Goal: Task Accomplishment & Management: Use online tool/utility

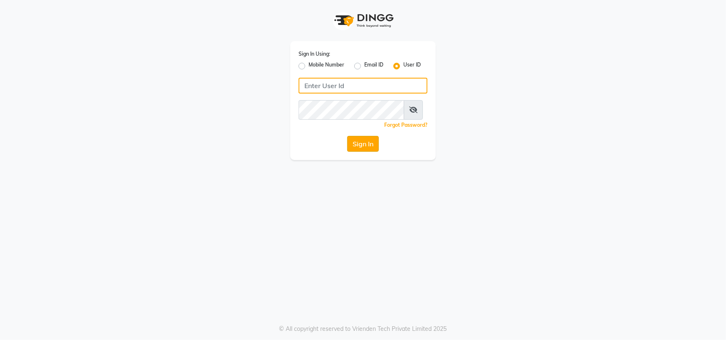
type input "[PERSON_NAME] @123"
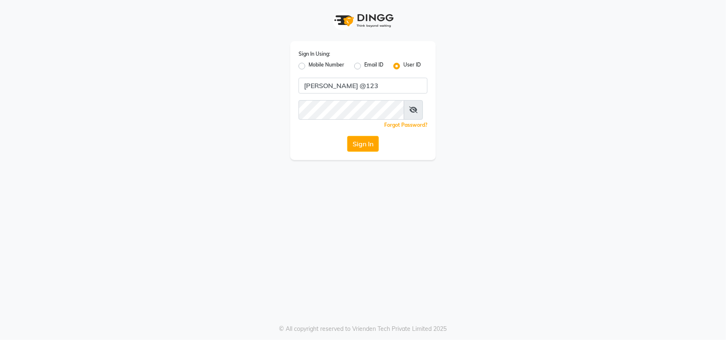
click at [364, 152] on button "Sign In" at bounding box center [363, 144] width 32 height 16
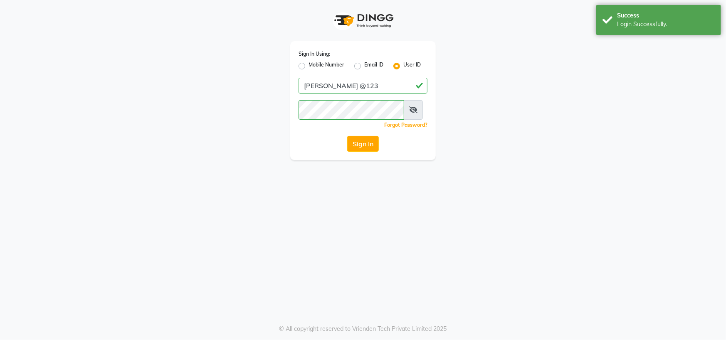
select select "service"
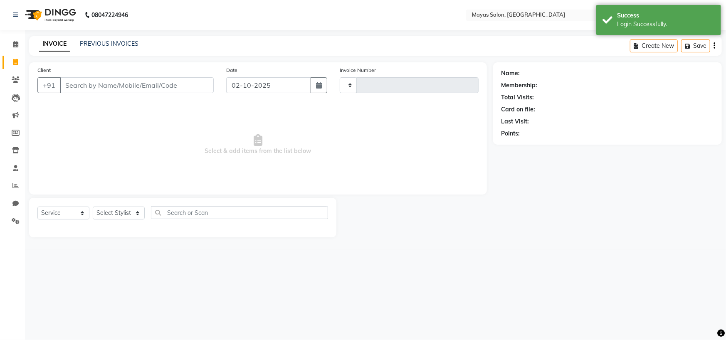
type input "2341"
select select "7571"
